Goal: Transaction & Acquisition: Purchase product/service

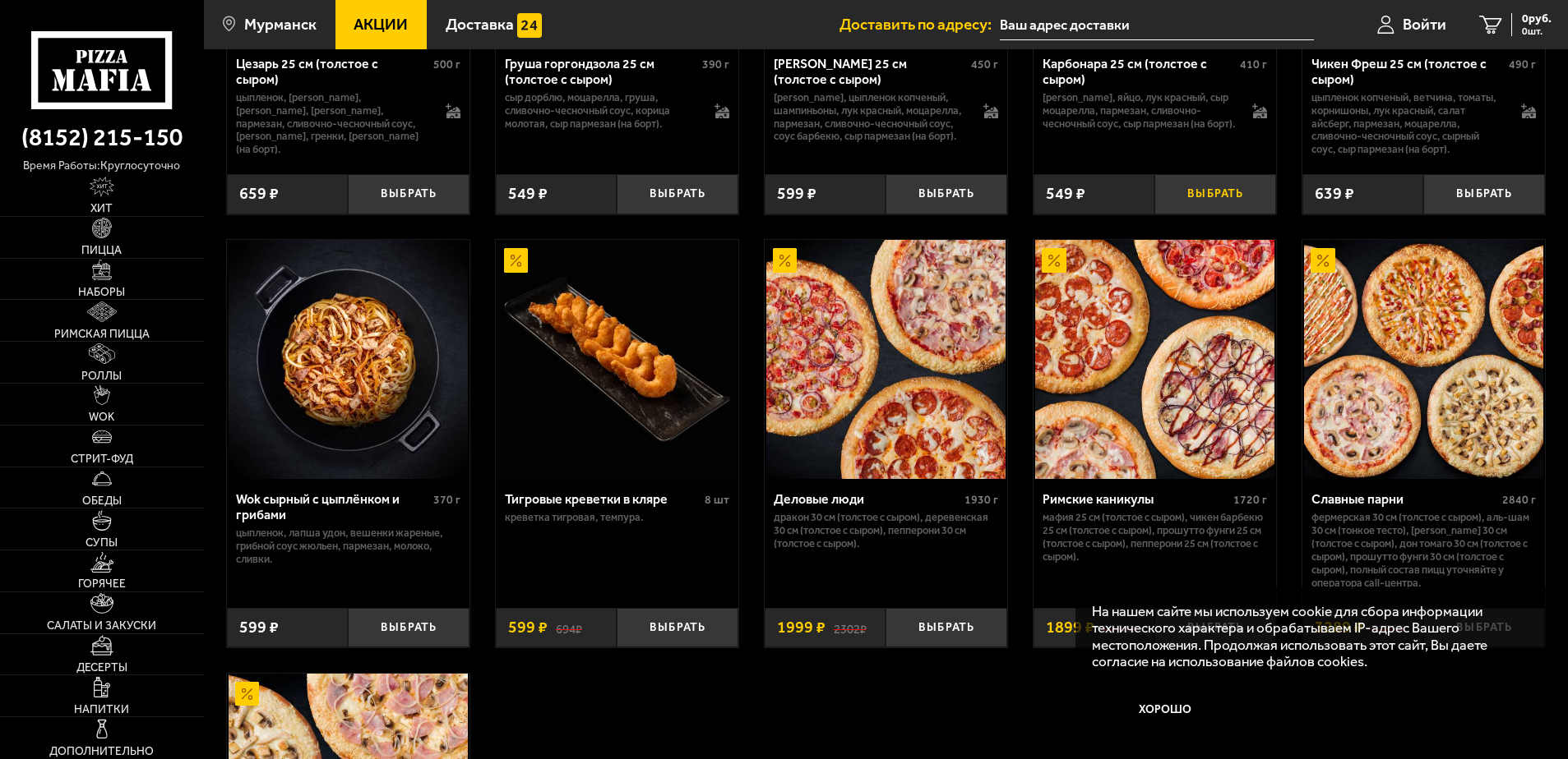
scroll to position [740, 0]
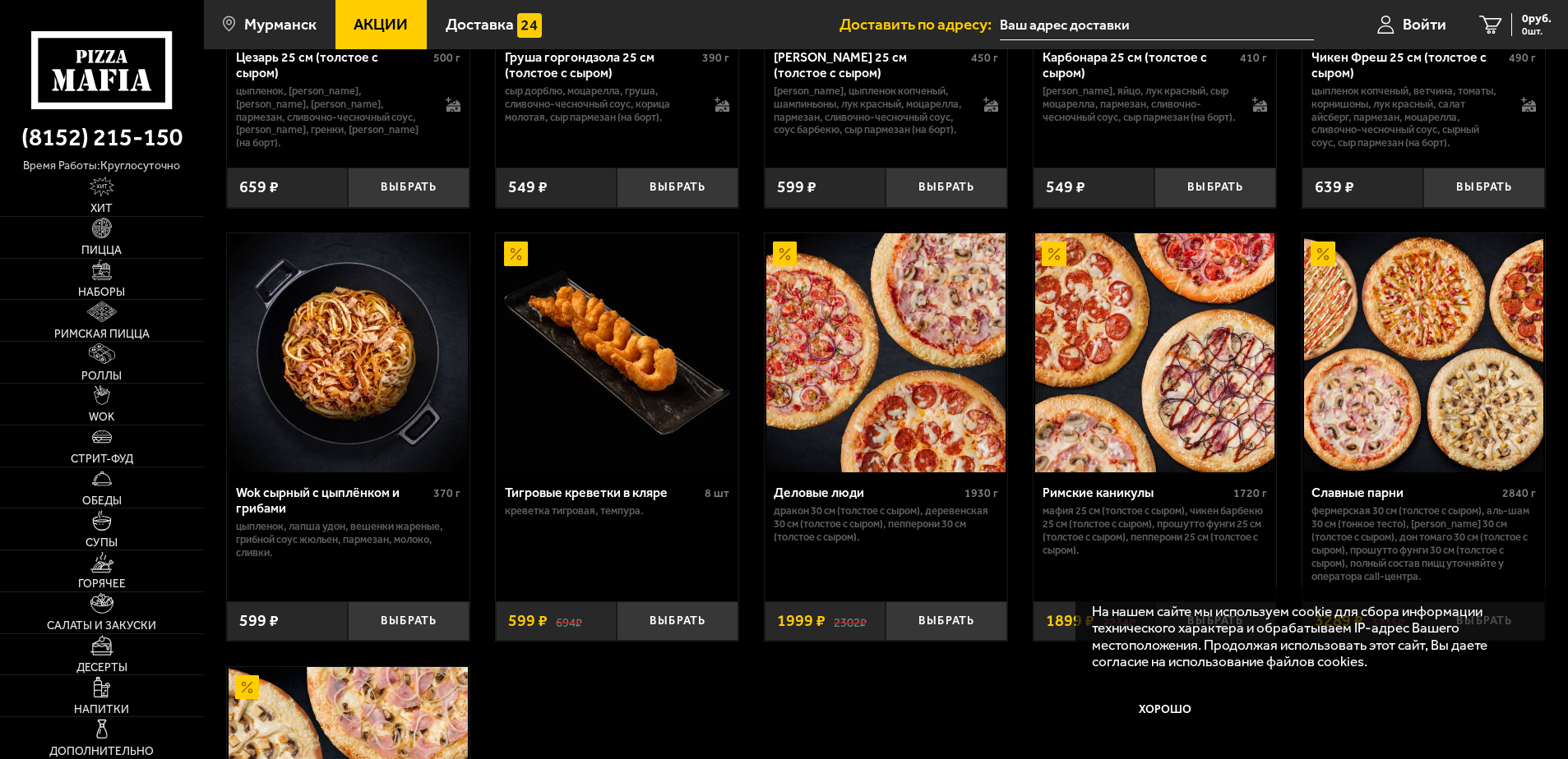
click at [1115, 334] on img at bounding box center [1154, 352] width 239 height 239
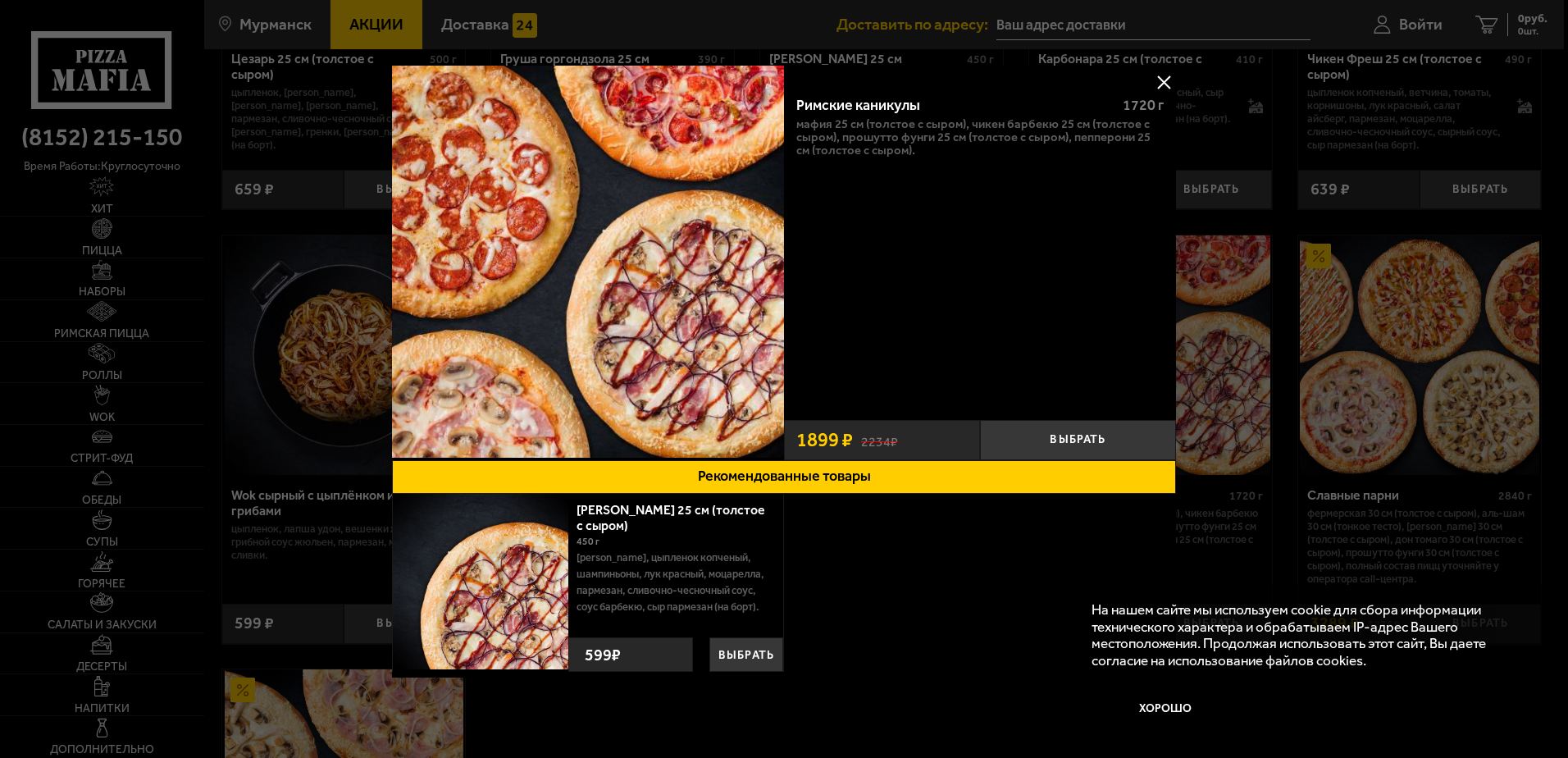
click at [1161, 79] on button at bounding box center [1164, 81] width 25 height 25
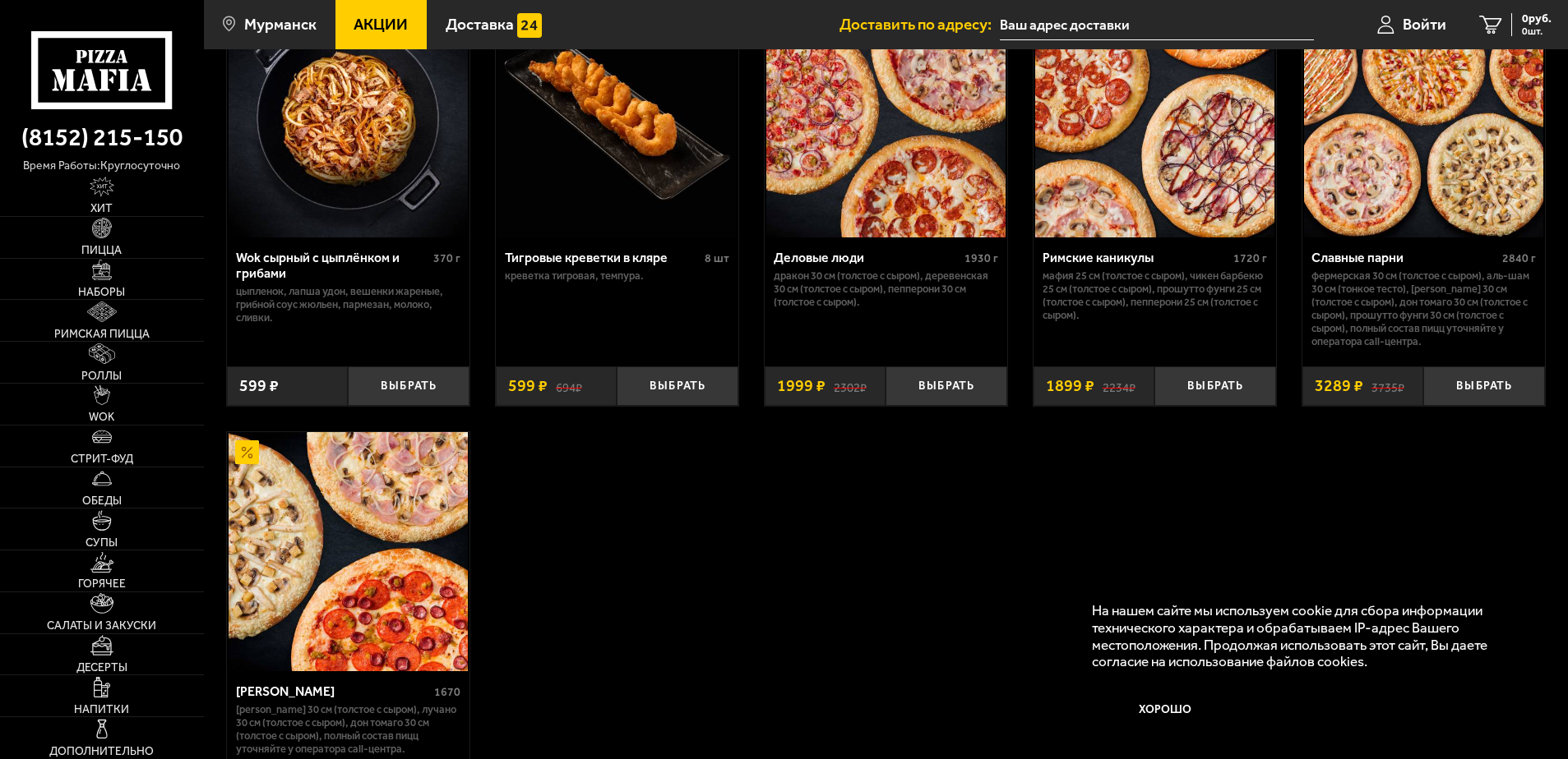
scroll to position [740, 0]
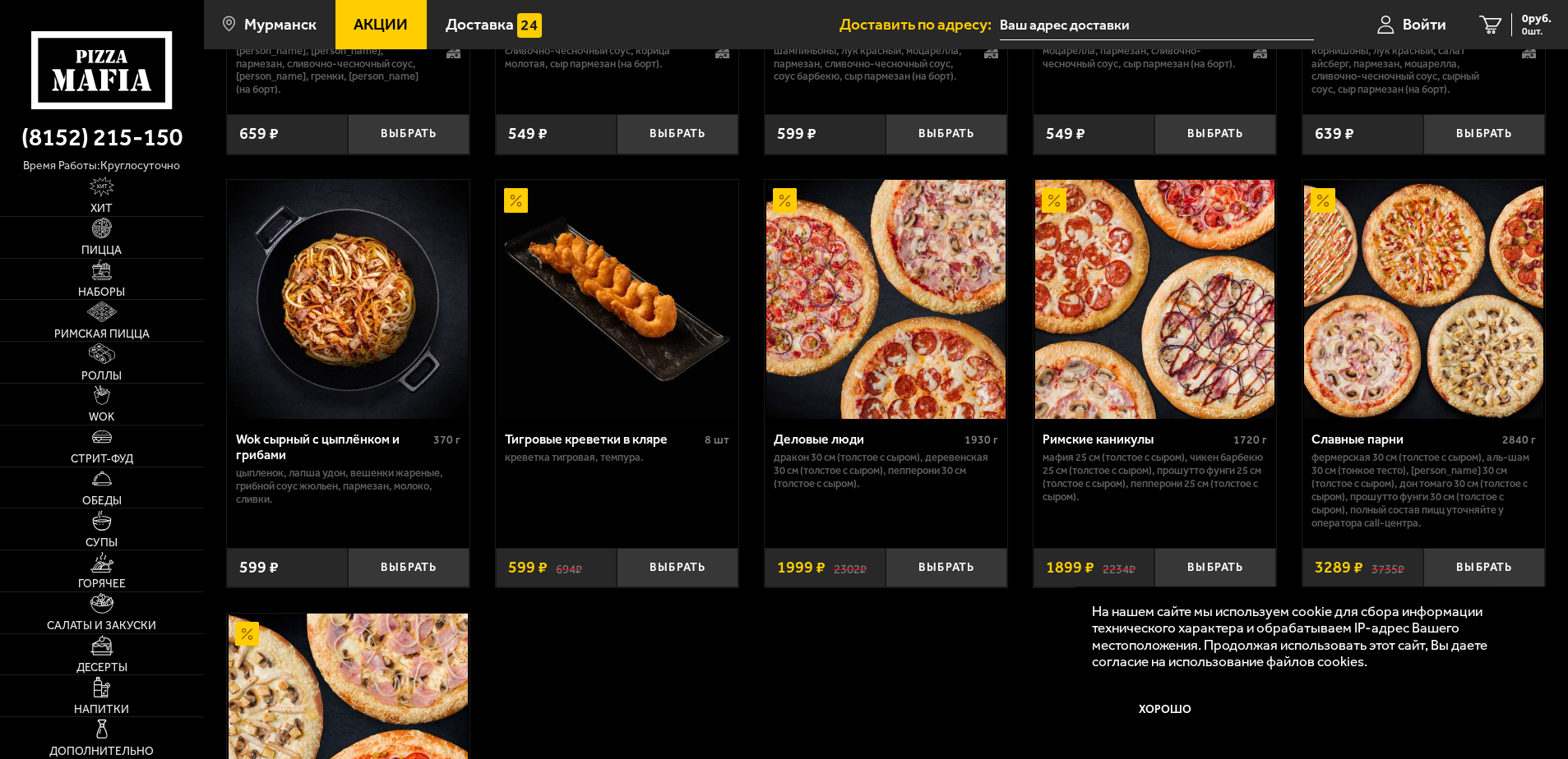
scroll to position [822, 0]
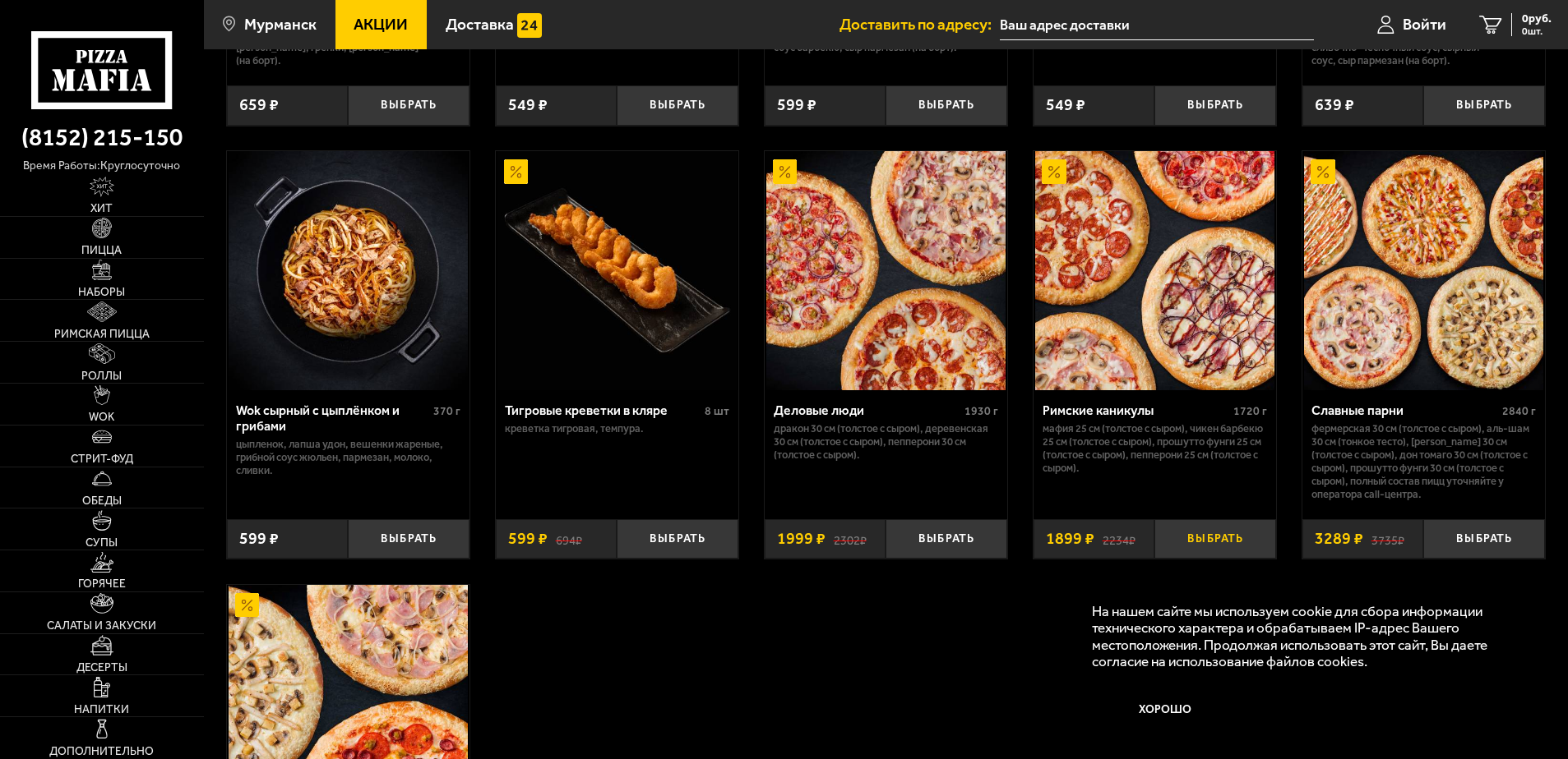
click at [1219, 538] on button "Выбрать" at bounding box center [1215, 540] width 122 height 40
click at [1503, 23] on span "1899 руб." at bounding box center [1527, 18] width 49 height 12
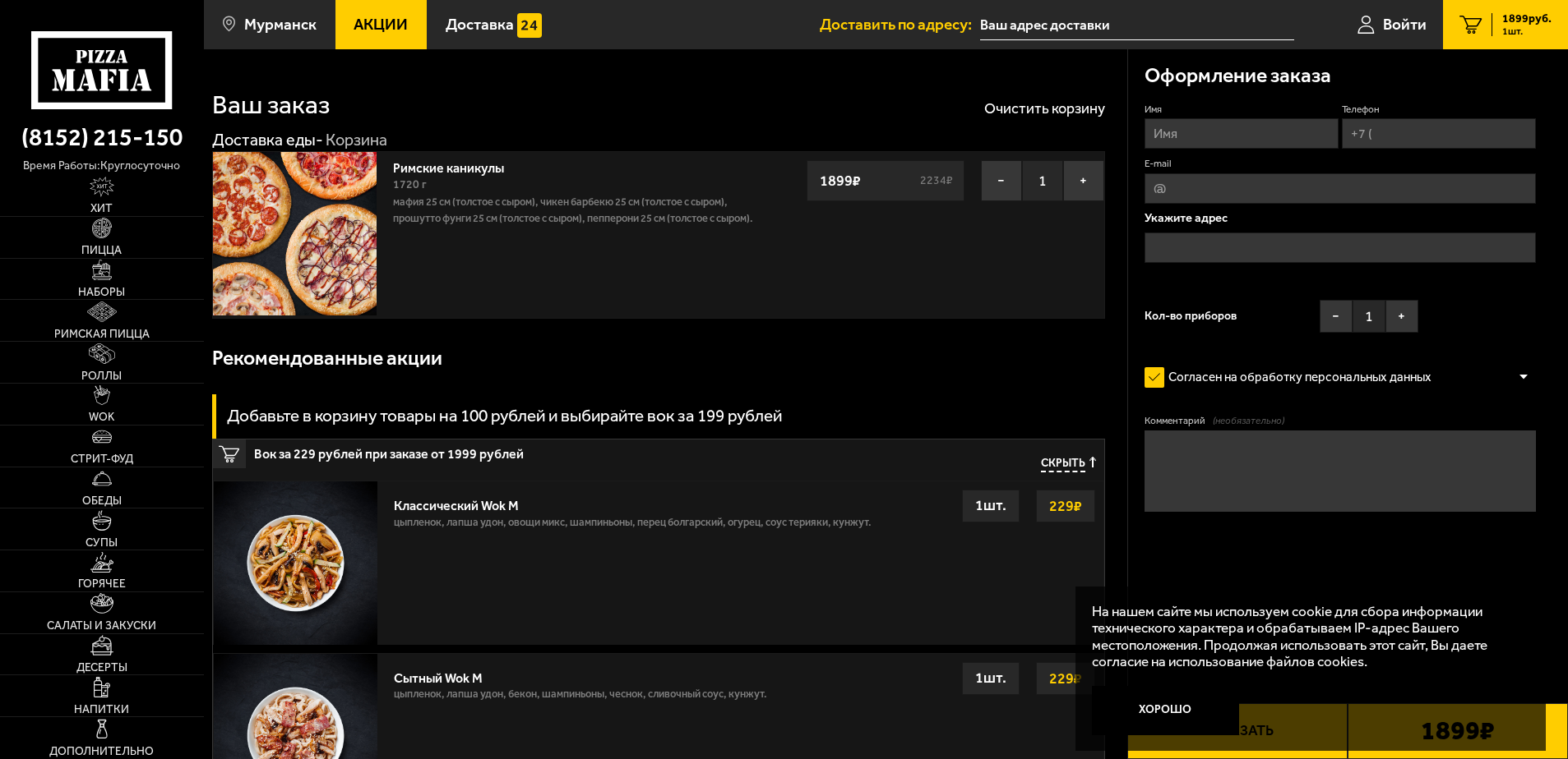
click at [1213, 126] on input "Имя" at bounding box center [1241, 133] width 194 height 30
type input "Виталий Горячкин"
type input "+7 (951) 295-60-40"
type input "grn.vitaliy@gmail.com"
click at [1175, 247] on input "text" at bounding box center [1340, 247] width 392 height 30
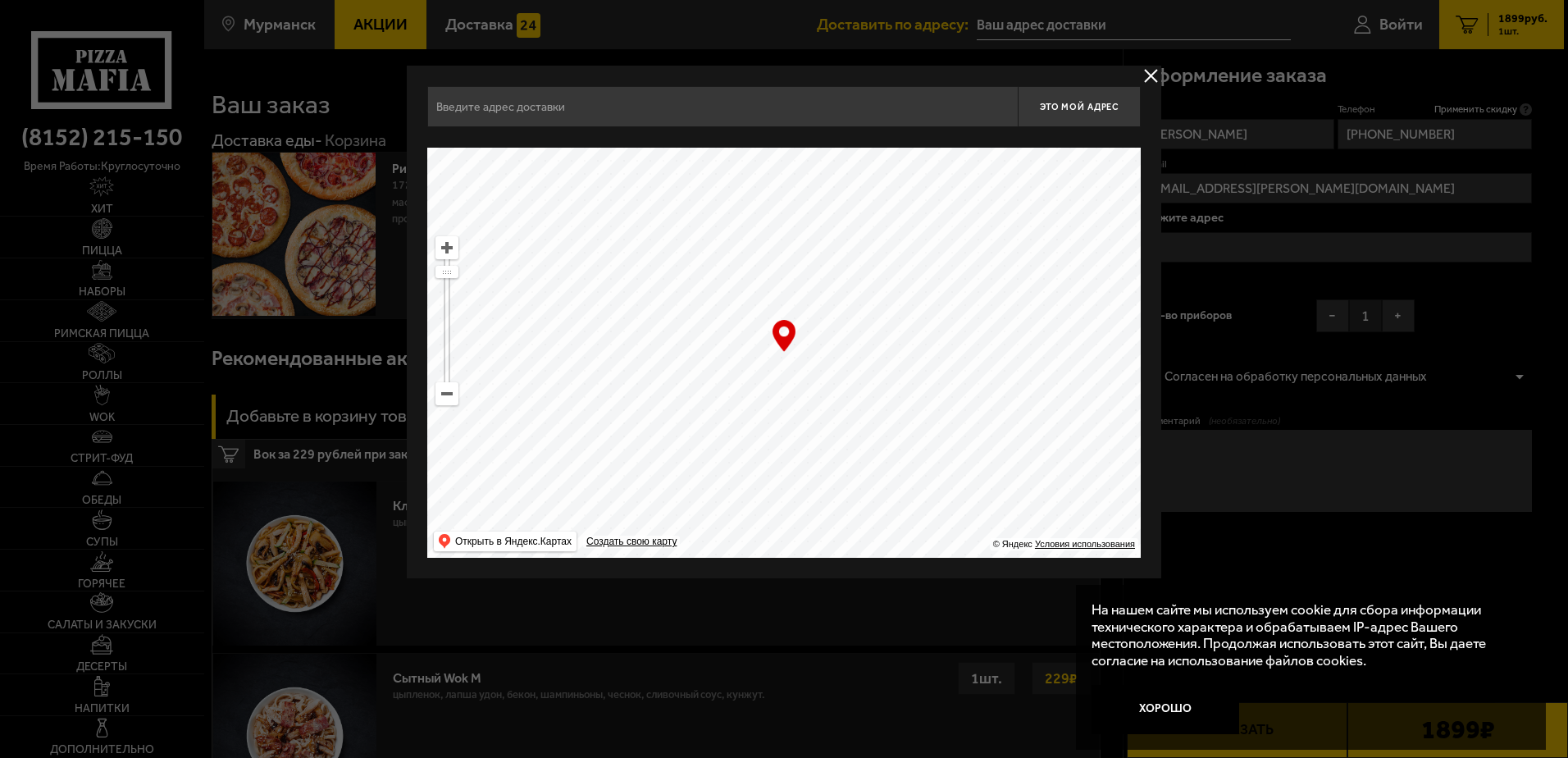
drag, startPoint x: 737, startPoint y: 418, endPoint x: 1163, endPoint y: 102, distance: 530.4
drag, startPoint x: 890, startPoint y: 414, endPoint x: 1003, endPoint y: 240, distance: 207.5
click at [1002, 241] on ymaps at bounding box center [784, 353] width 714 height 410
drag, startPoint x: 764, startPoint y: 441, endPoint x: 996, endPoint y: 259, distance: 294.9
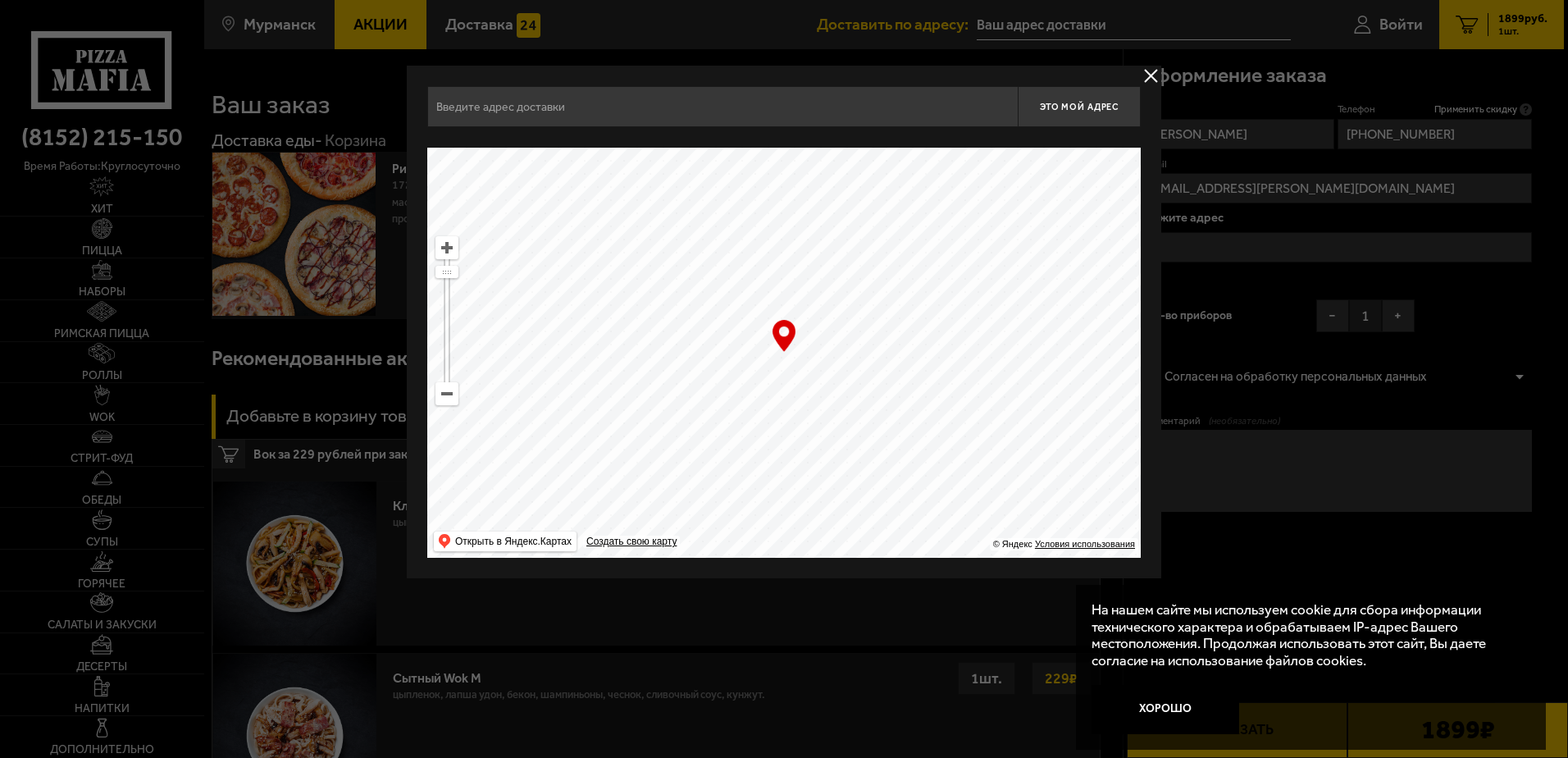
click at [996, 259] on ymaps at bounding box center [784, 353] width 714 height 410
type input "улица Коминтерна, 7"
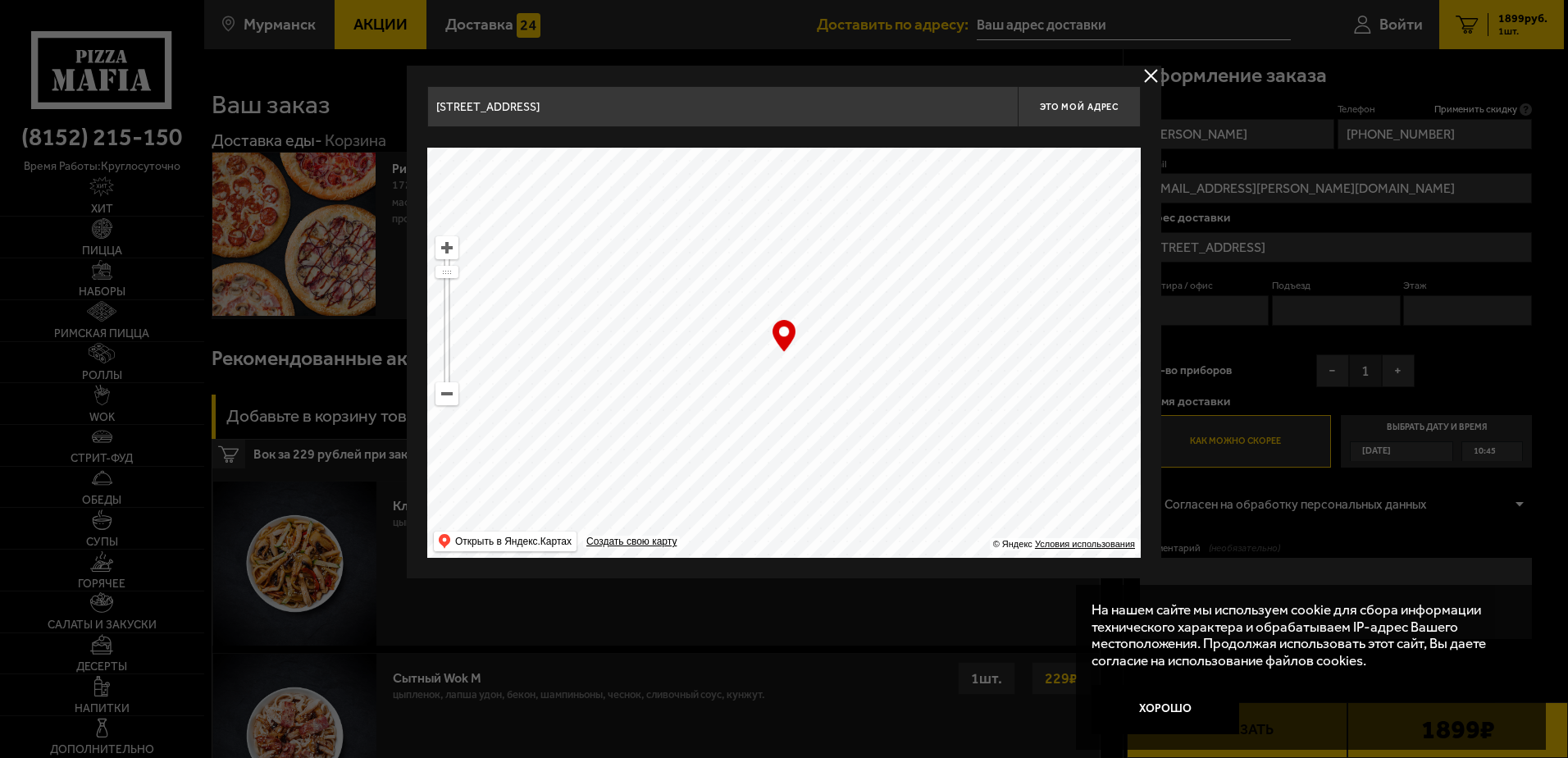
type input "улица Коминтерна, 1"
type input "улица Шмидта, 43"
drag, startPoint x: 925, startPoint y: 354, endPoint x: 933, endPoint y: -68, distance: 422.1
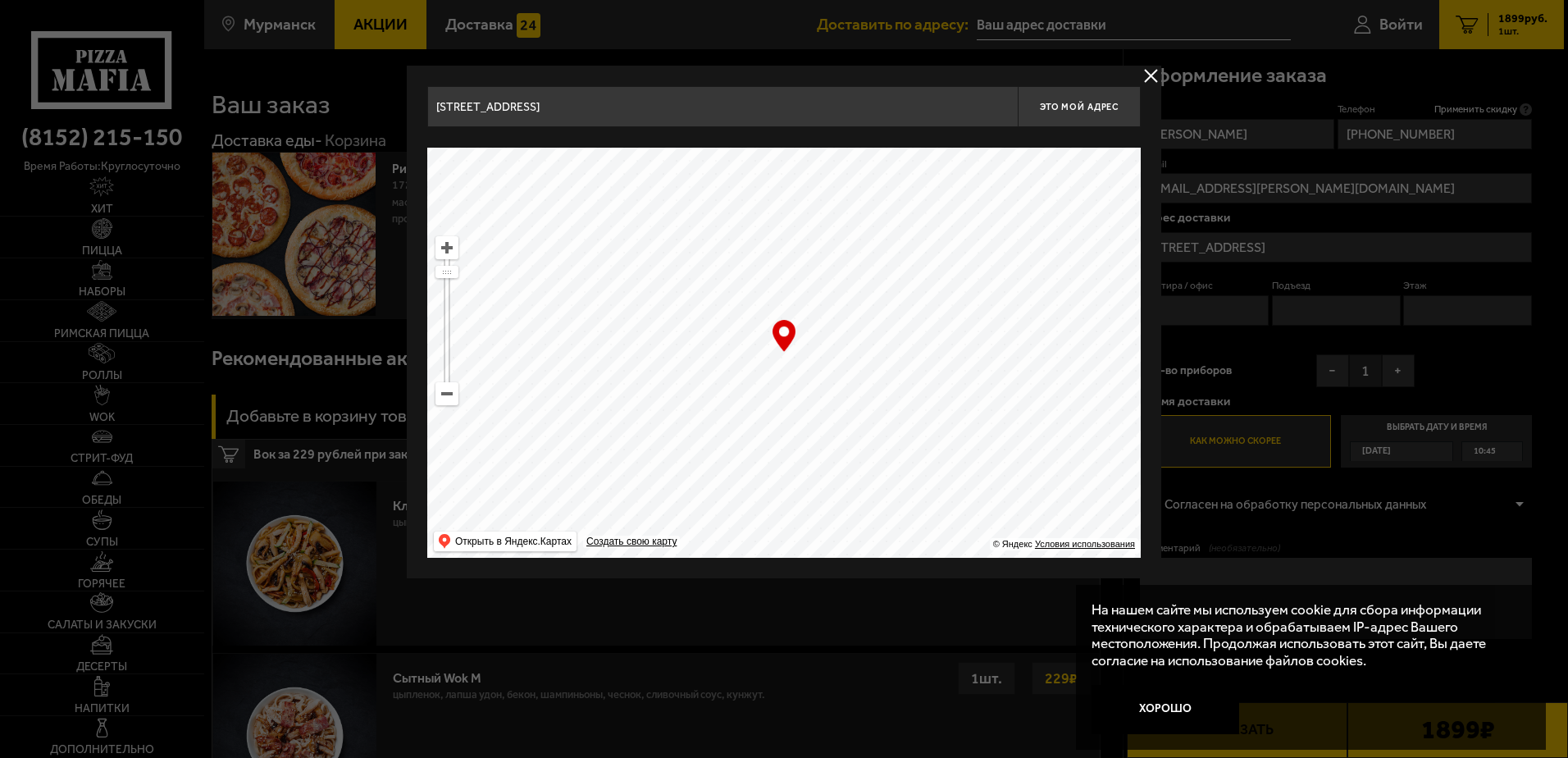
click at [1090, 109] on span "Это мой адрес" at bounding box center [1079, 107] width 78 height 11
type input "Россия, Мурманск, улица Шмидта, 43"
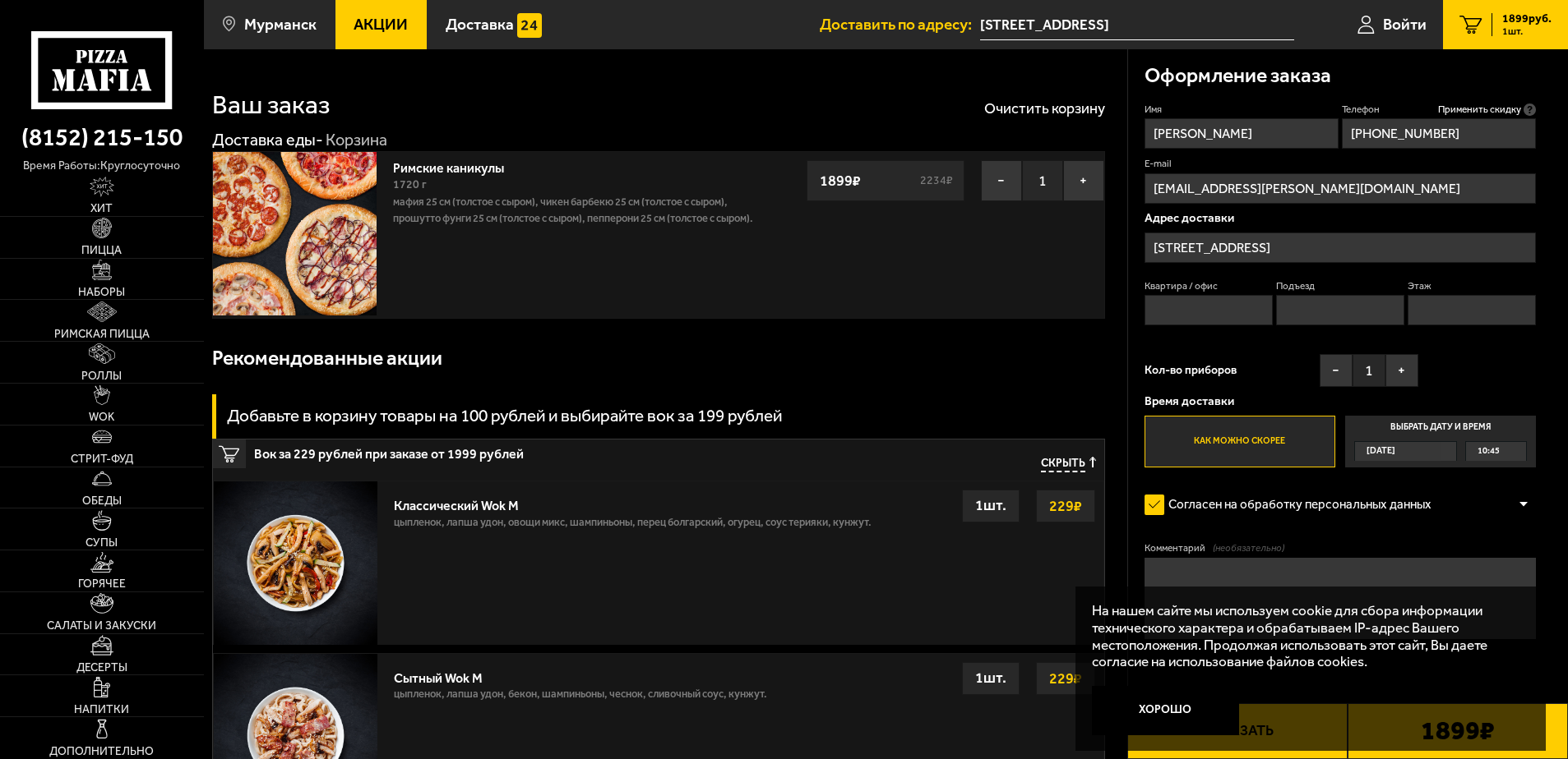
click at [1164, 315] on input "Квартира / офис" at bounding box center [1208, 310] width 129 height 30
type input "201"
click at [1453, 314] on input "Этаж" at bounding box center [1471, 310] width 129 height 30
type input "1"
click at [1411, 452] on div "Сегодня" at bounding box center [1397, 451] width 85 height 19
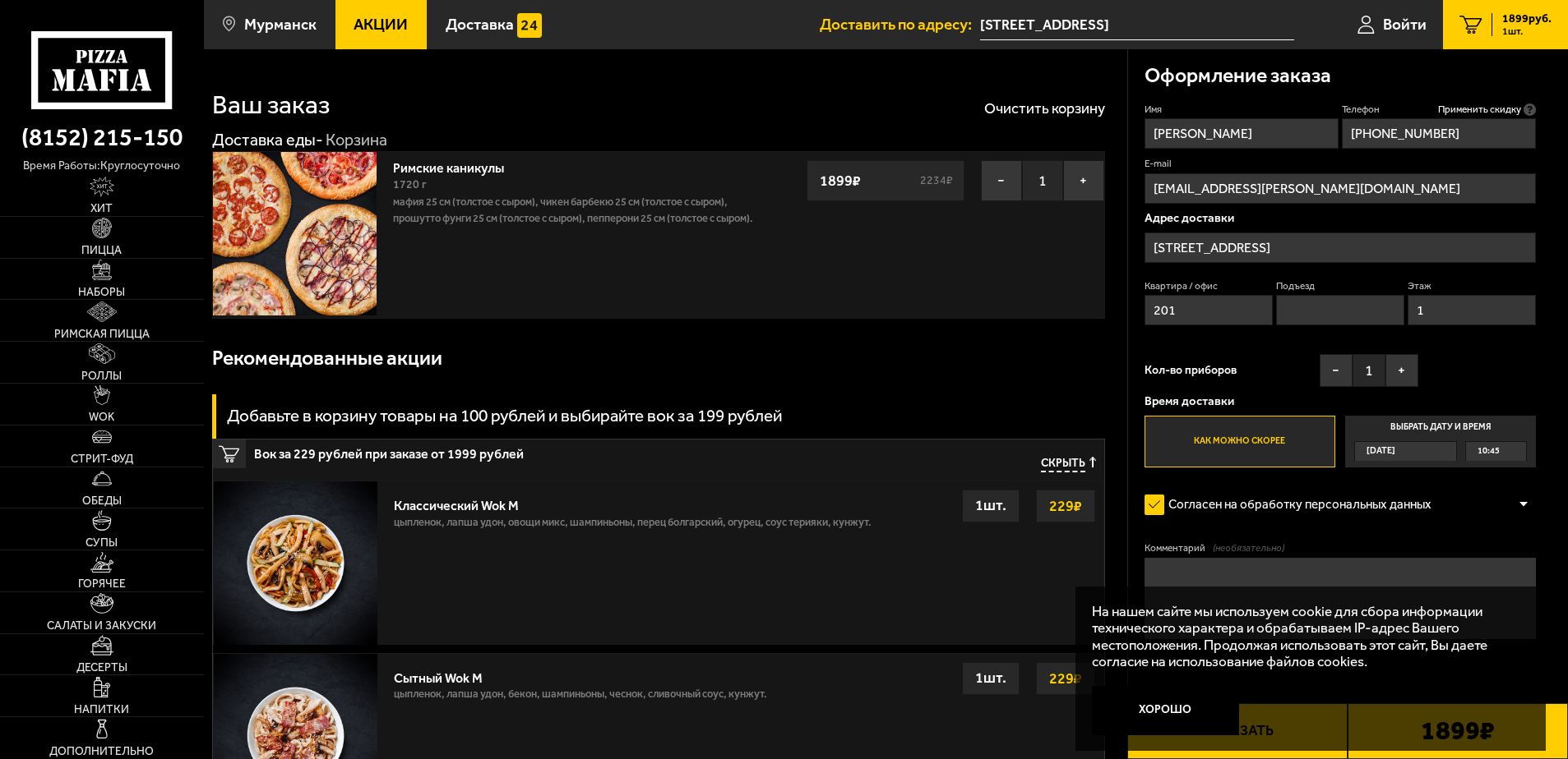
click at [0, 0] on input "Выбрать дату и время Сегодня 10:45" at bounding box center [0, 0] width 0 height 0
click at [1515, 453] on div "10:45" at bounding box center [1496, 451] width 60 height 19
click at [1493, 553] on span "11:45" at bounding box center [1489, 552] width 22 height 19
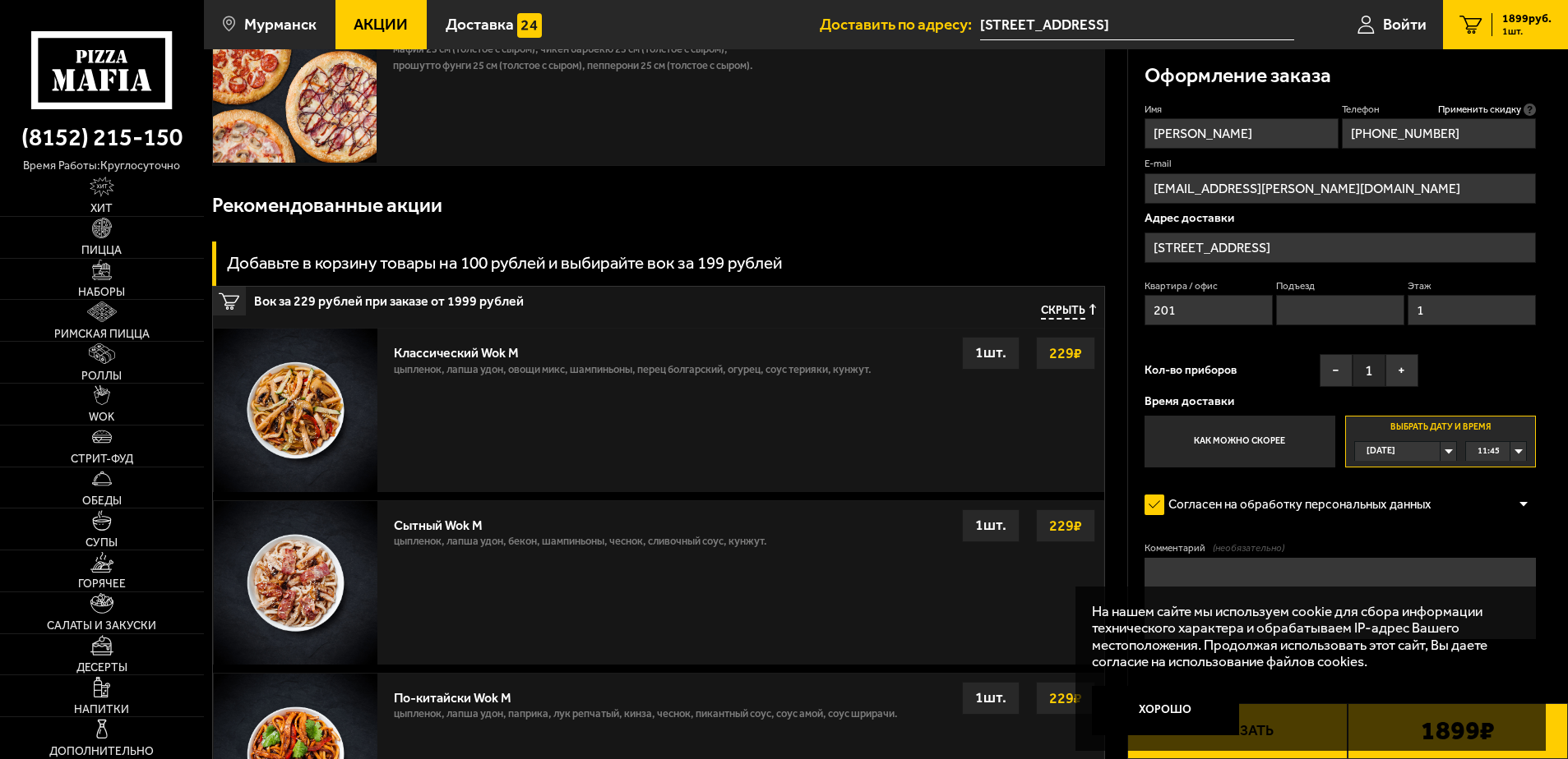
scroll to position [165, 0]
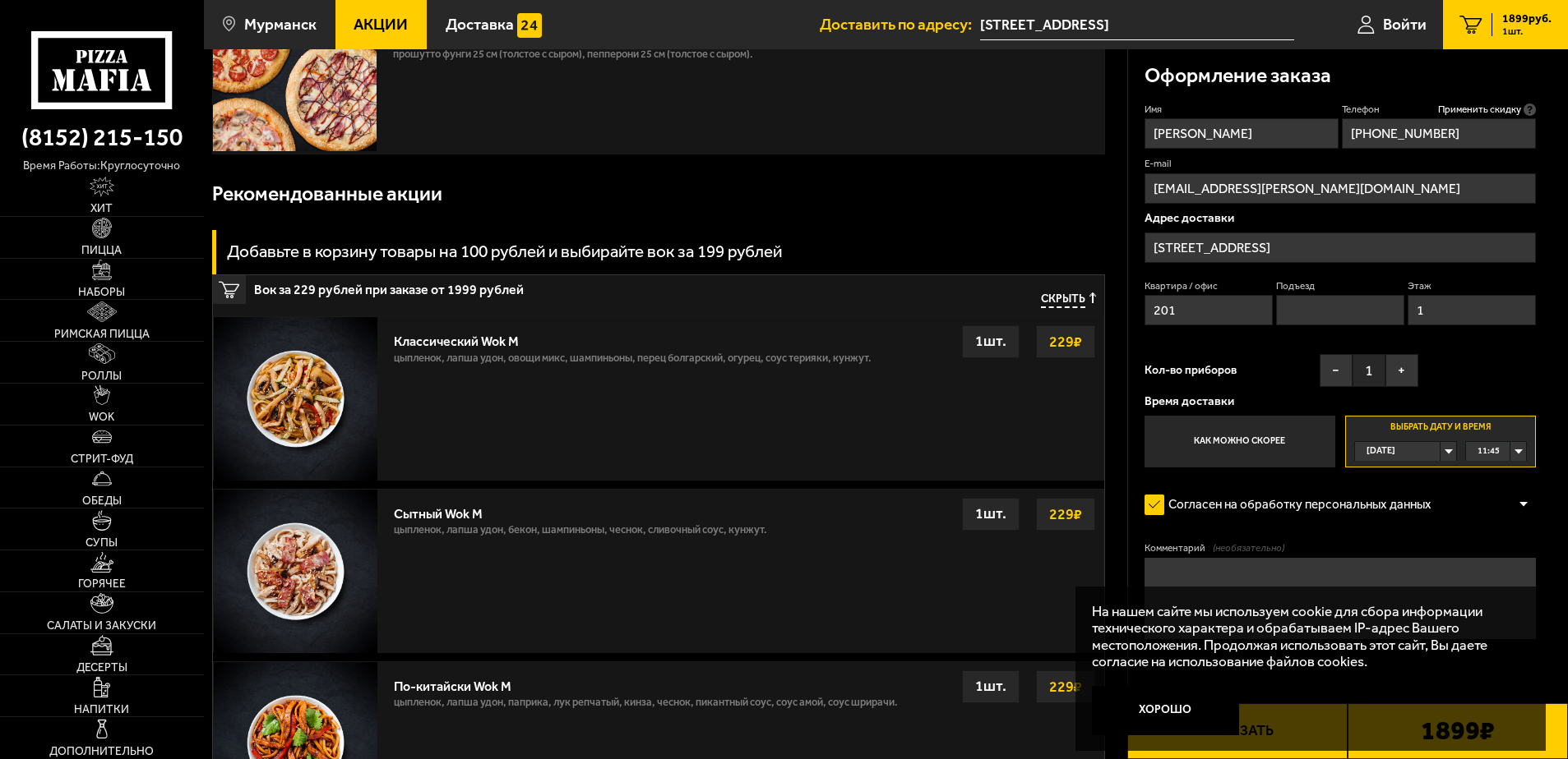
click at [1210, 574] on textarea "Комментарий (необязательно)" at bounding box center [1340, 598] width 392 height 81
type textarea "g"
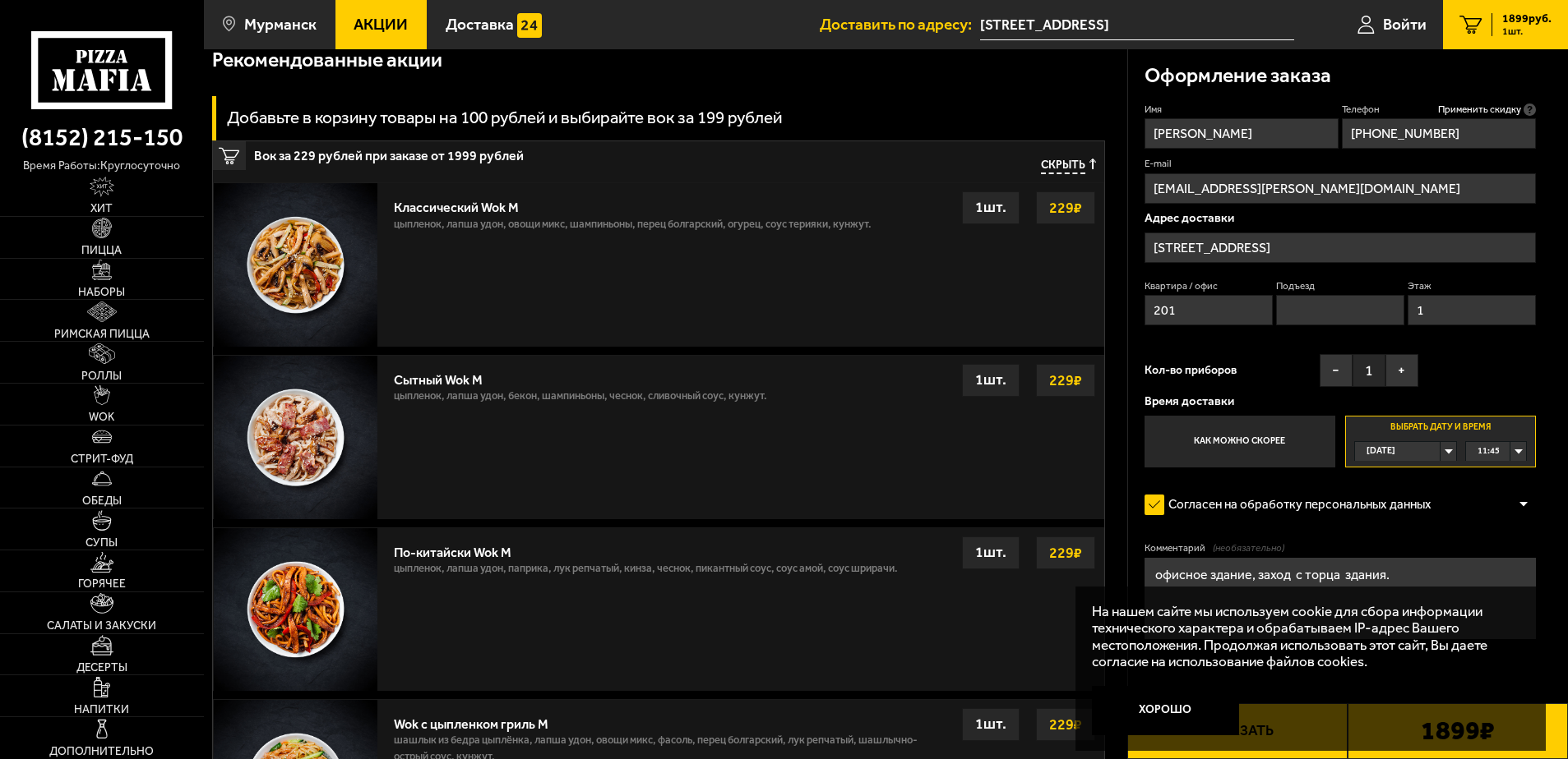
scroll to position [328, 0]
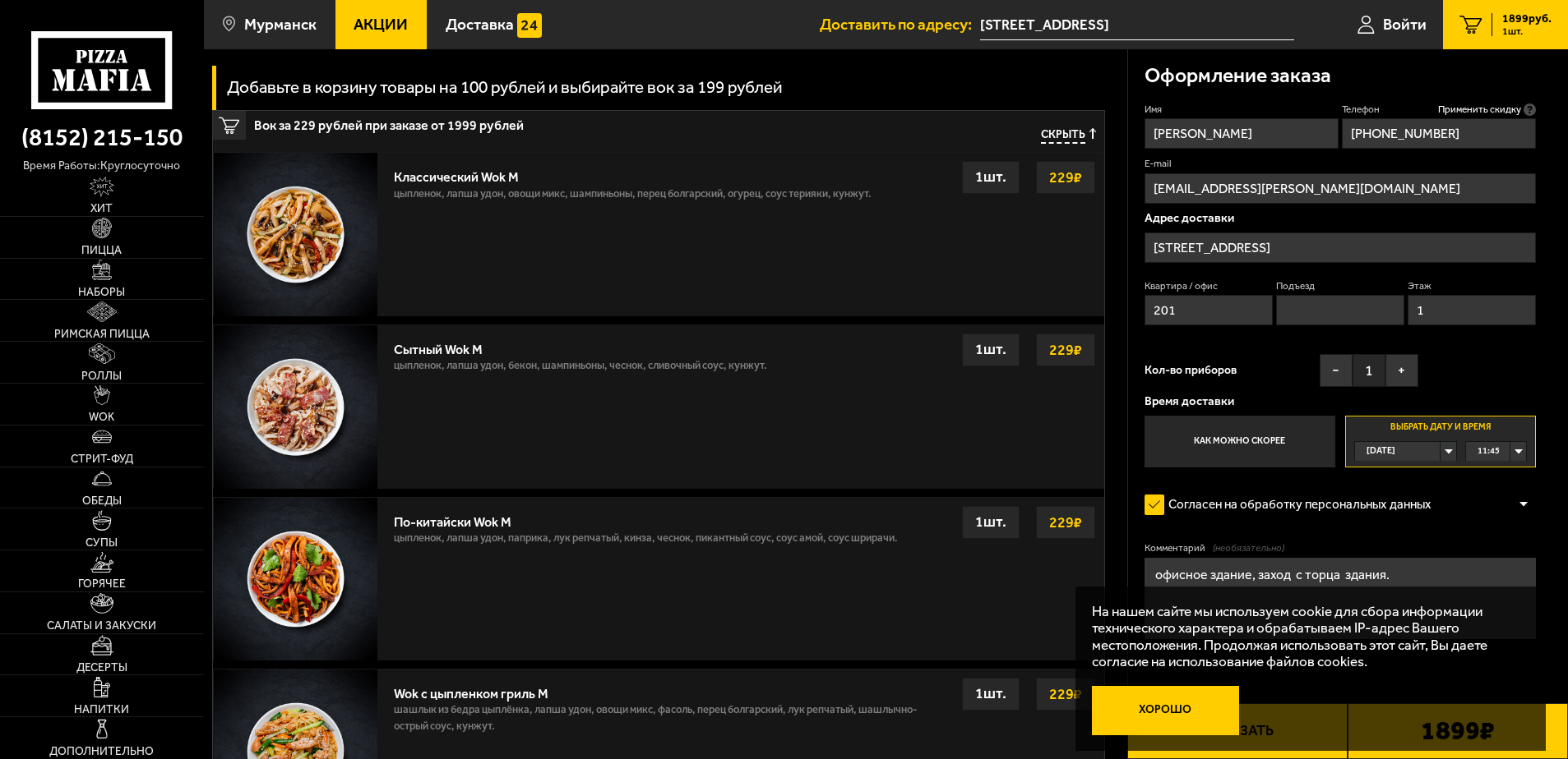
type textarea "офисное здание, заход с торца здания."
click at [1149, 714] on button "Хорошо" at bounding box center [1165, 711] width 147 height 49
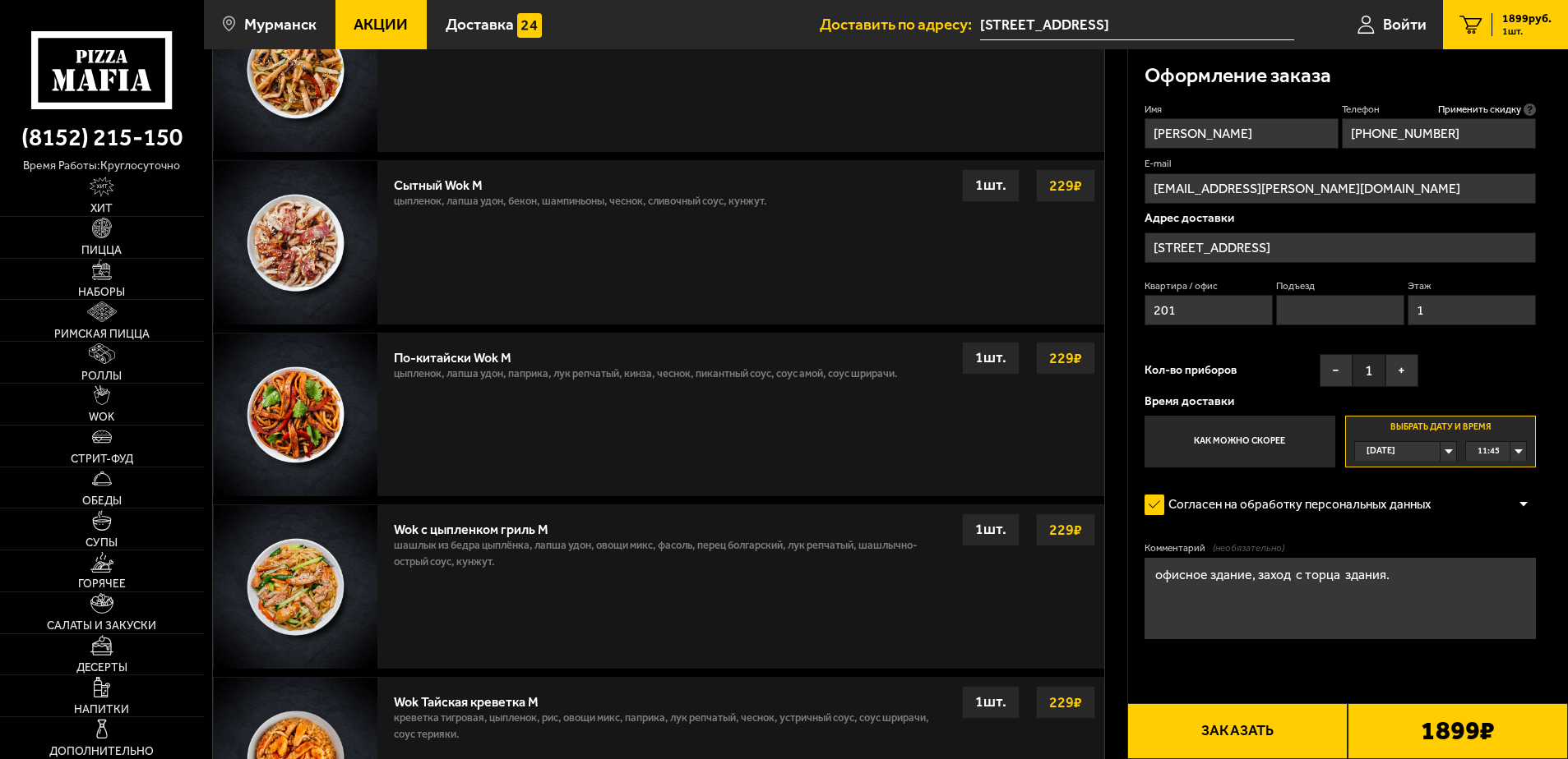
click at [1250, 728] on button "Заказать" at bounding box center [1237, 731] width 220 height 56
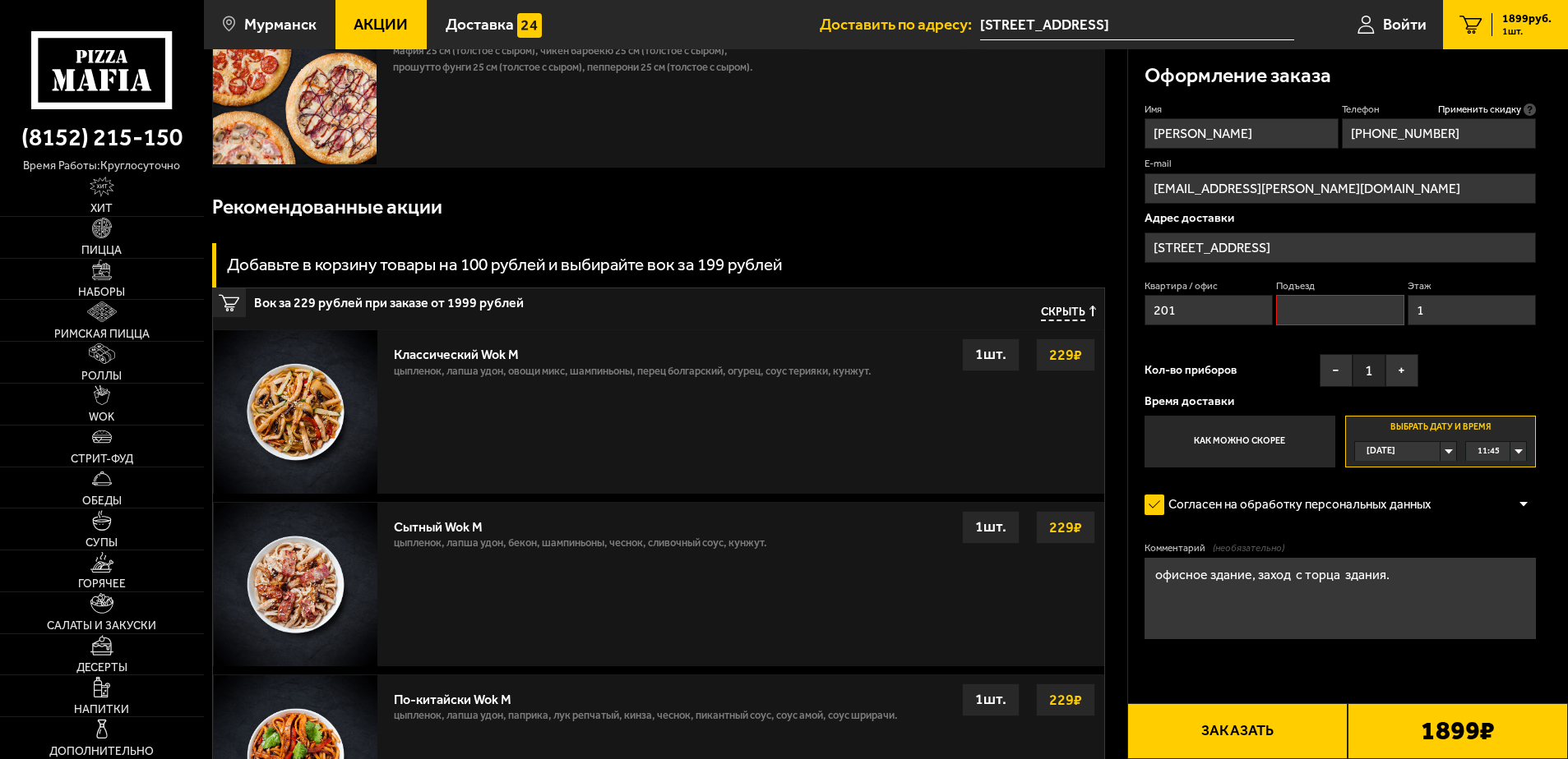
scroll to position [140, 0]
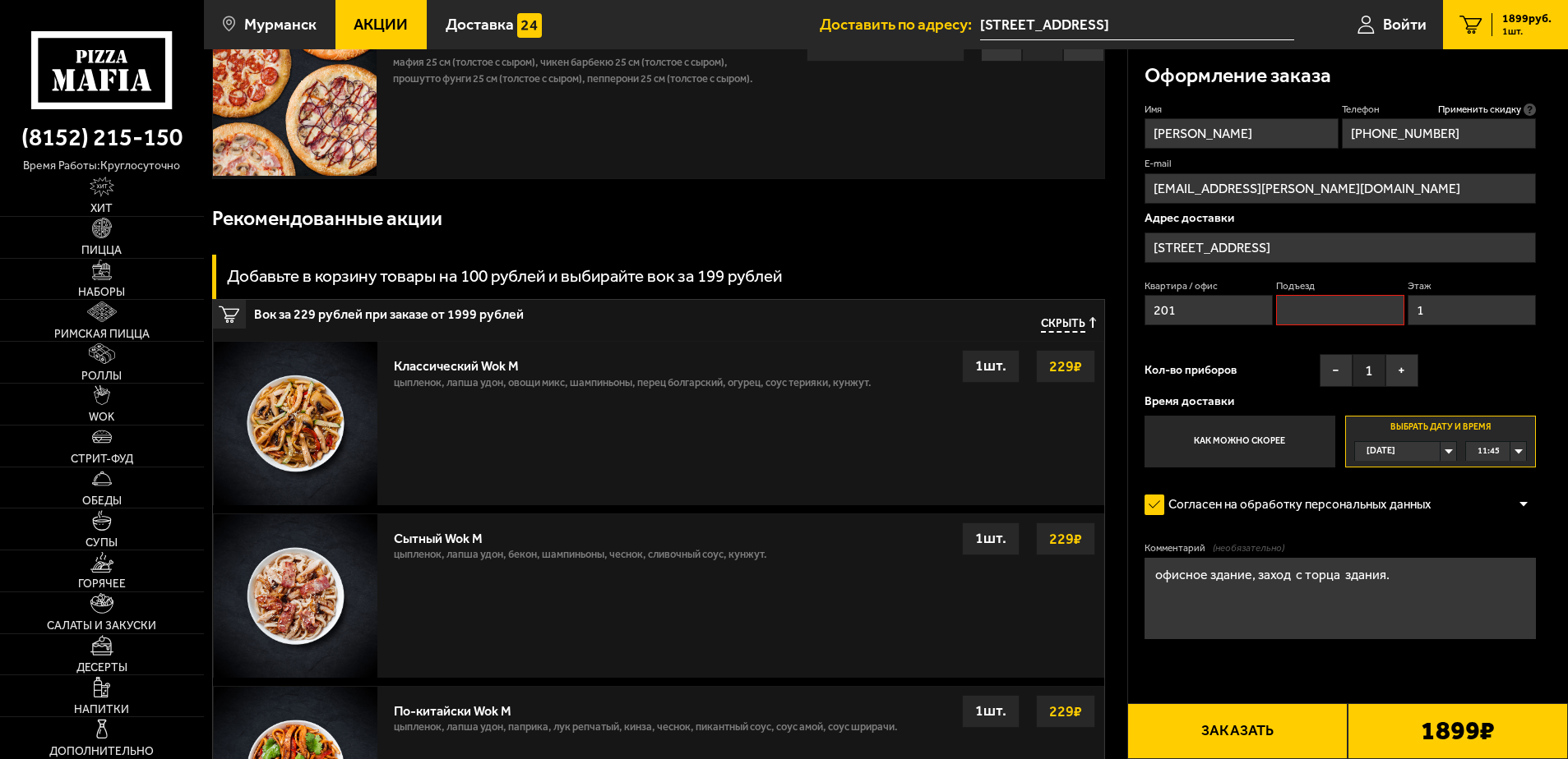
click at [1473, 734] on b "1899 ₽" at bounding box center [1457, 731] width 74 height 27
click at [1356, 312] on input "Подъезд" at bounding box center [1340, 310] width 129 height 30
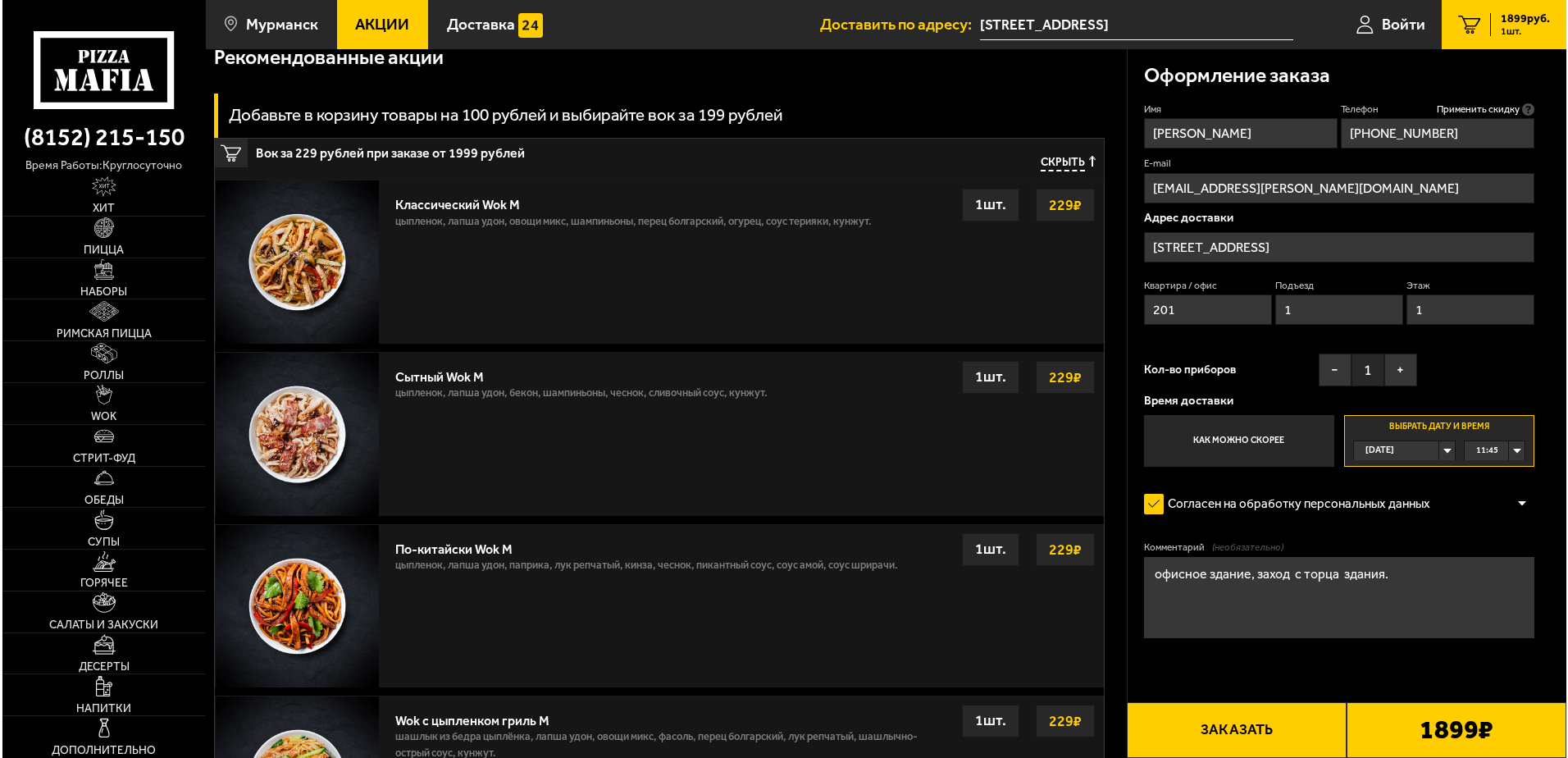
scroll to position [303, 0]
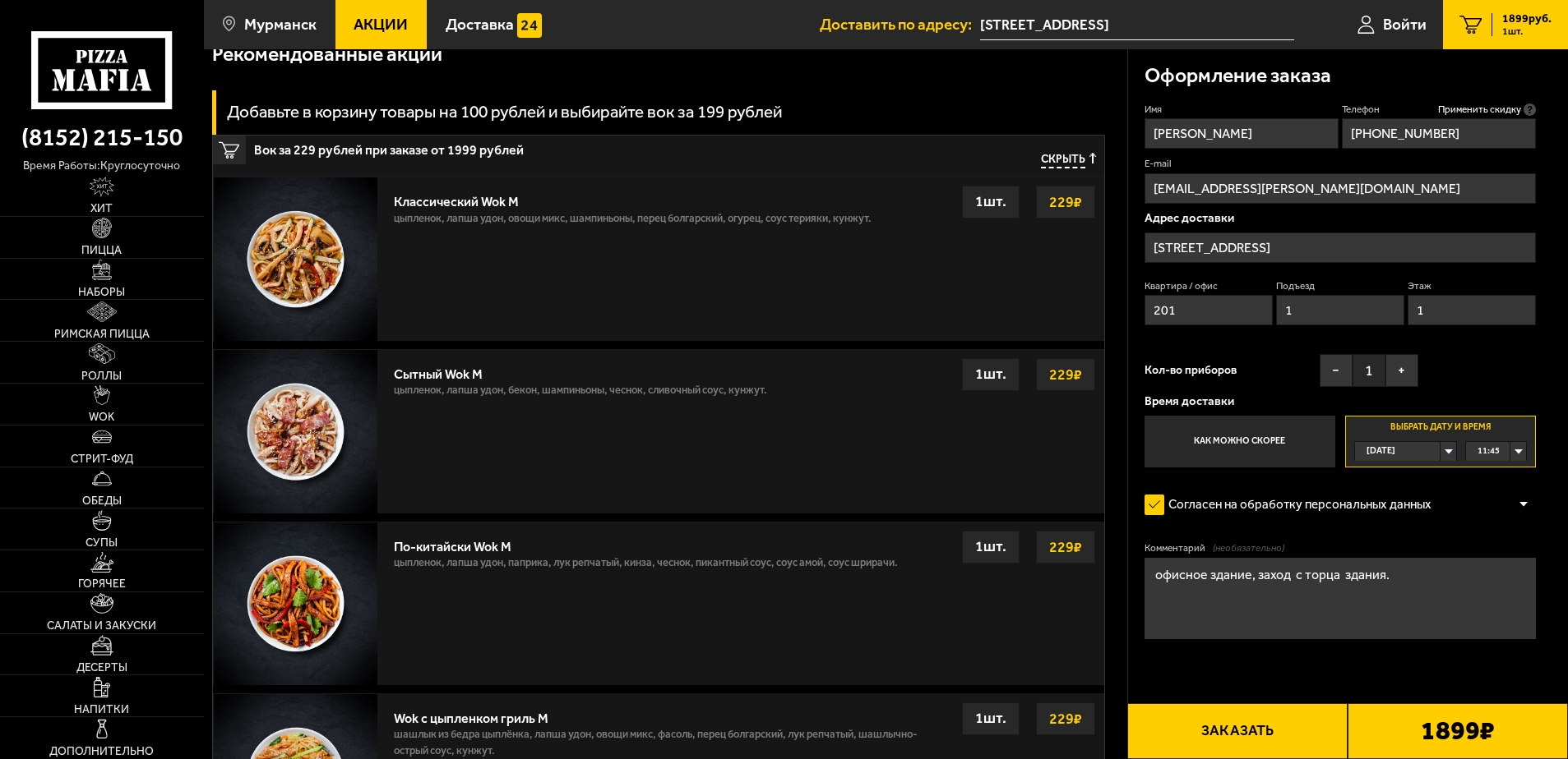
type input "1"
click at [1227, 716] on button "Заказать" at bounding box center [1237, 731] width 220 height 56
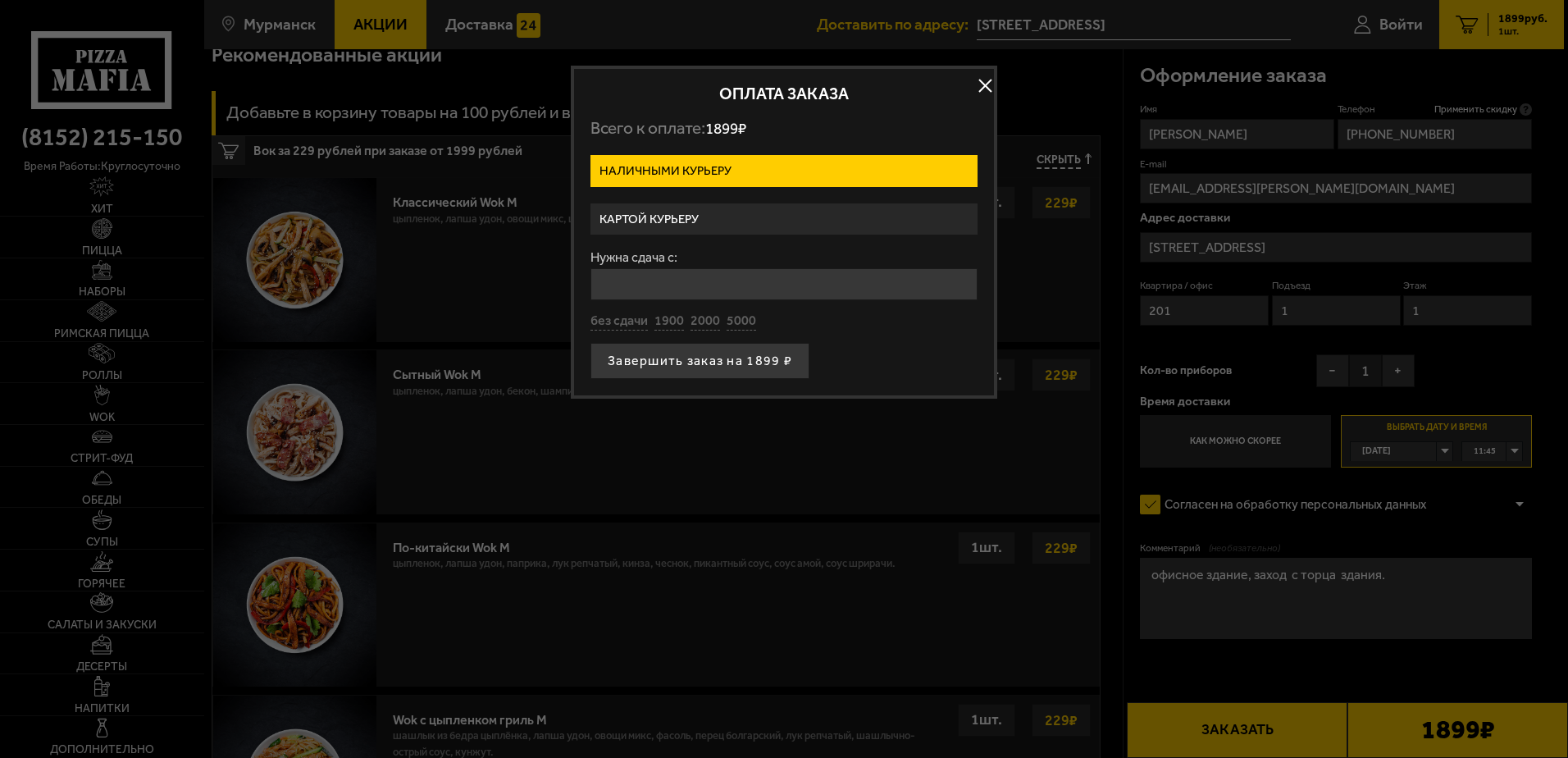
click at [683, 213] on label "Картой курьеру" at bounding box center [784, 219] width 387 height 32
click at [0, 0] on input "Картой курьеру" at bounding box center [0, 0] width 0 height 0
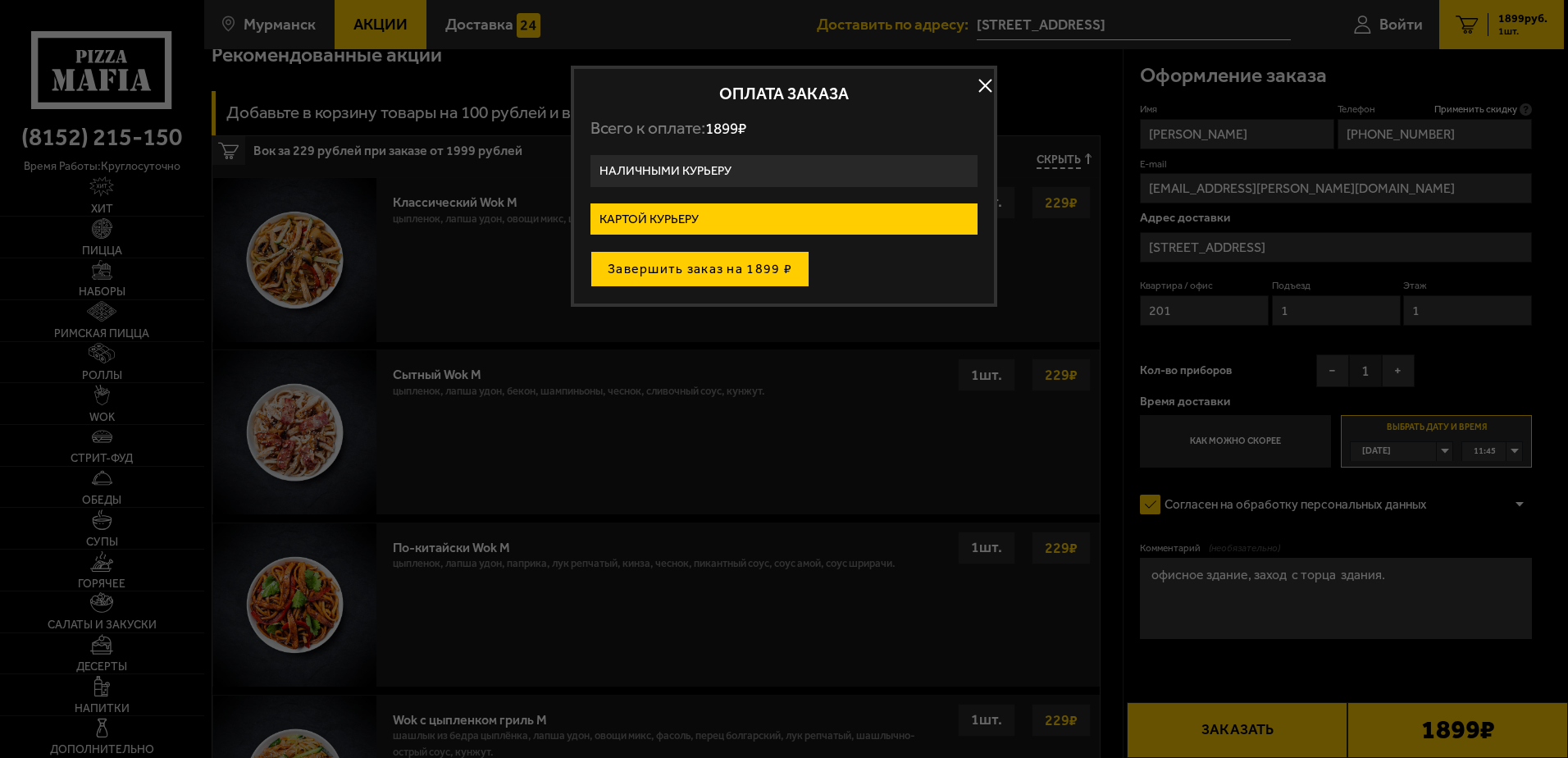
click at [685, 267] on button "Завершить заказ на 1899 ₽" at bounding box center [700, 269] width 219 height 37
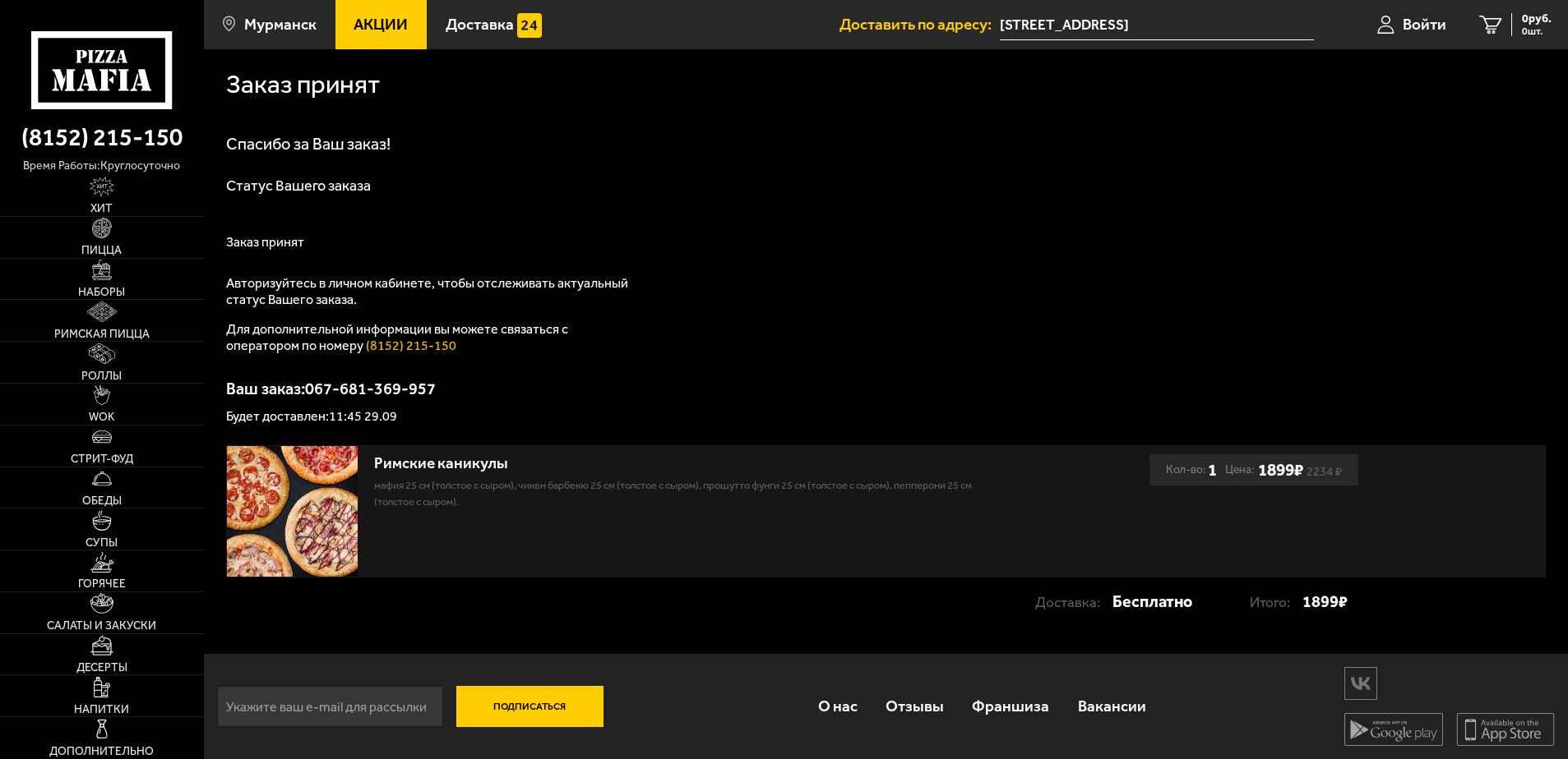
scroll to position [1, 0]
click at [343, 709] on input "email" at bounding box center [329, 705] width 226 height 41
type input "grn.vitaliy@gmail.com"
click at [571, 711] on button "Подписаться" at bounding box center [530, 705] width 147 height 41
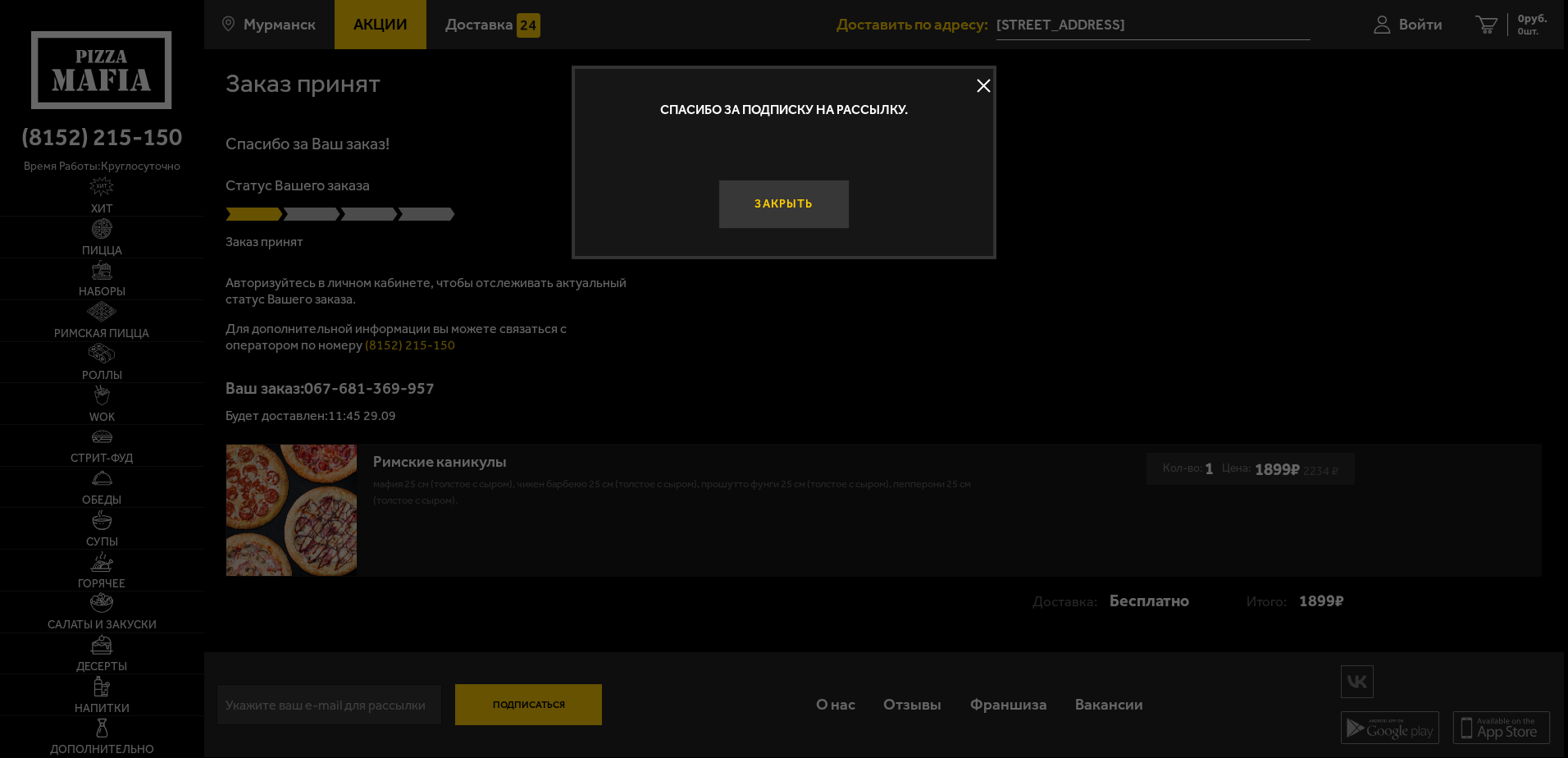
click at [772, 207] on button "Закрыть" at bounding box center [783, 205] width 131 height 49
